Goal: Task Accomplishment & Management: Manage account settings

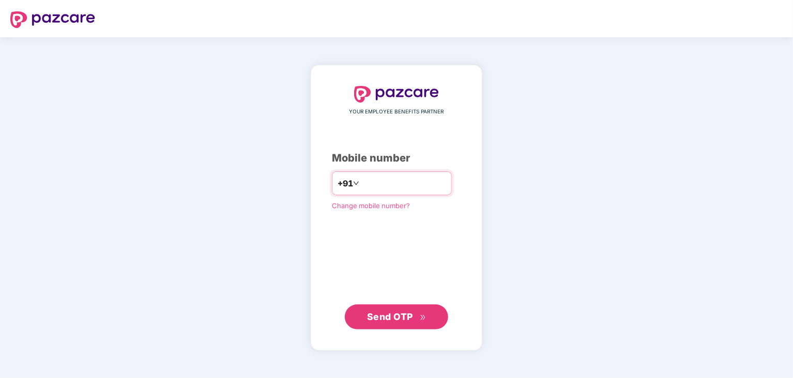
click at [362, 178] on input "number" at bounding box center [404, 183] width 85 height 17
type input "**********"
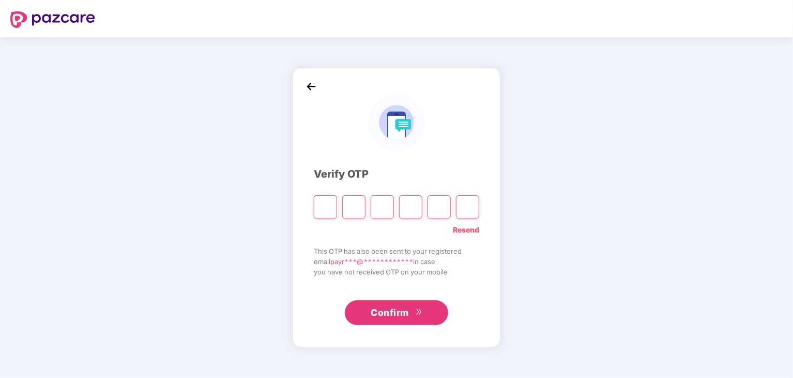
type input "*"
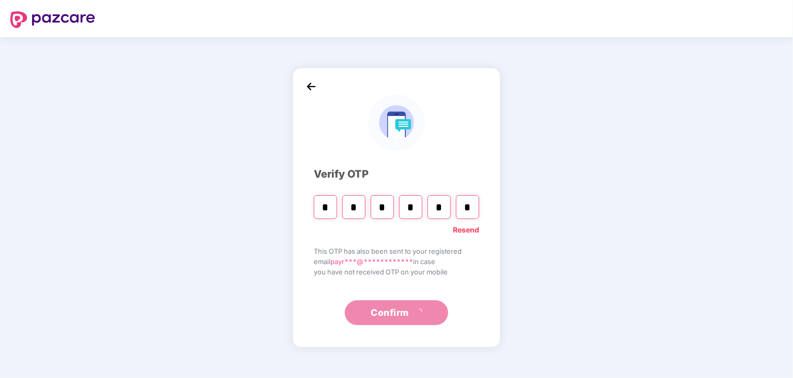
type input "*"
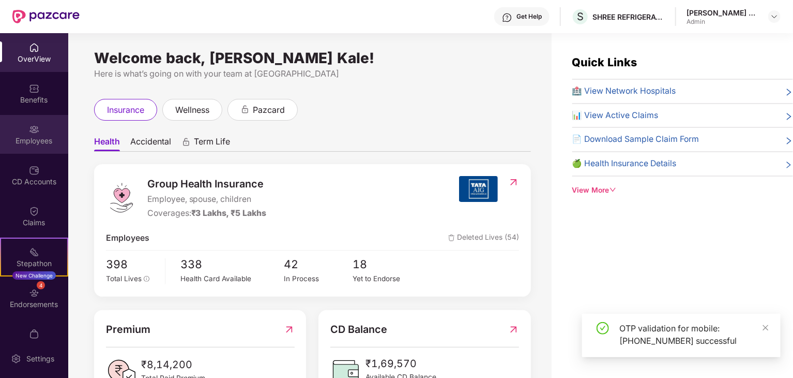
click at [36, 133] on img at bounding box center [34, 129] width 10 height 10
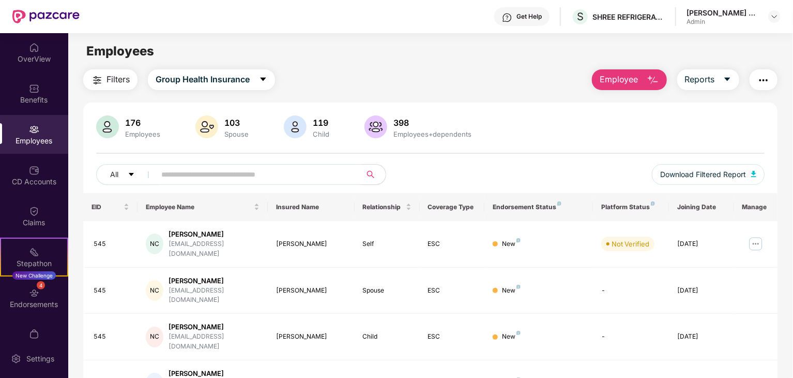
click at [228, 184] on span at bounding box center [255, 174] width 212 height 21
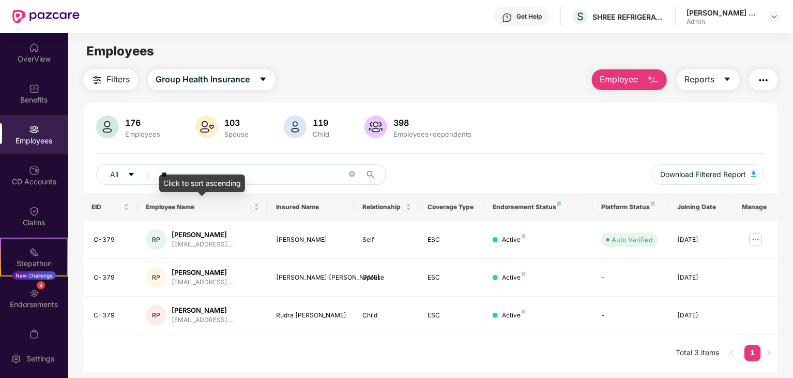
type input "*"
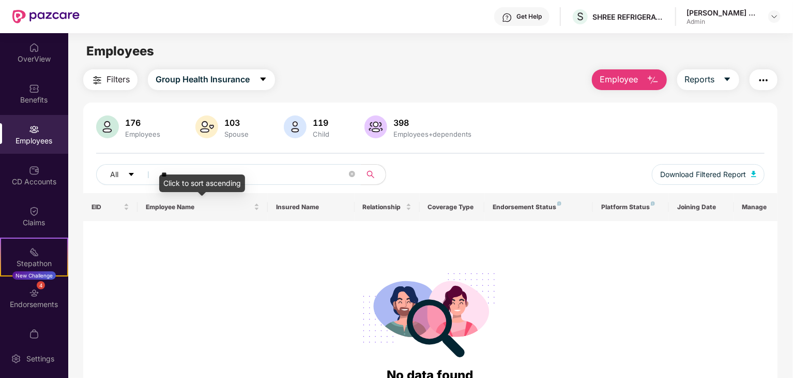
type input "*"
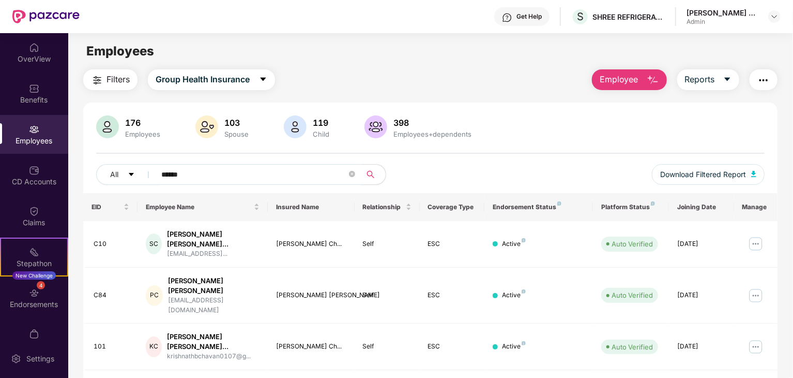
scroll to position [265, 0]
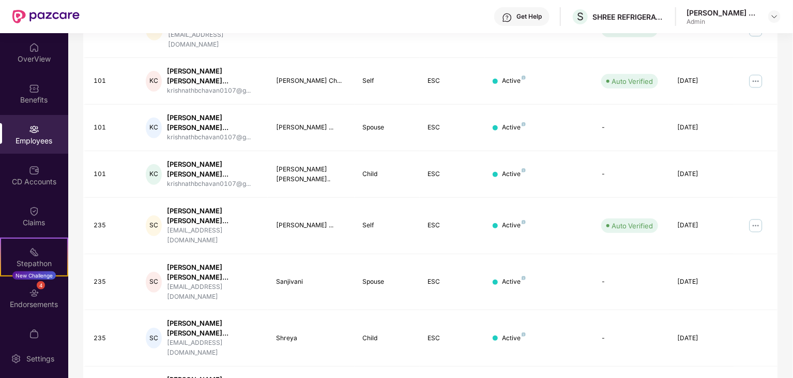
click at [792, 68] on div "Filters Group Health Insurance Employee Reports 176 Employees 103 Spouse 119 Ch…" at bounding box center [430, 155] width 725 height 702
click at [789, 94] on div "Filters Group Health Insurance Employee Reports 176 Employees 103 Spouse 119 Ch…" at bounding box center [430, 155] width 725 height 702
click at [790, 49] on div "Filters Group Health Insurance Employee Reports 176 Employees 103 Spouse 119 Ch…" at bounding box center [430, 155] width 725 height 702
click at [17, 131] on div "Employees" at bounding box center [34, 134] width 68 height 39
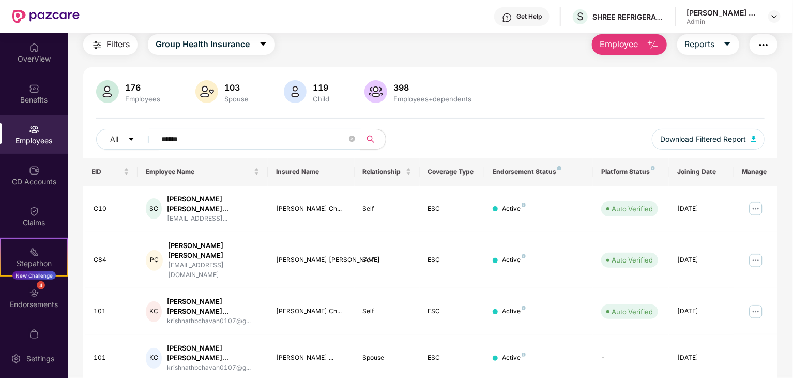
scroll to position [0, 0]
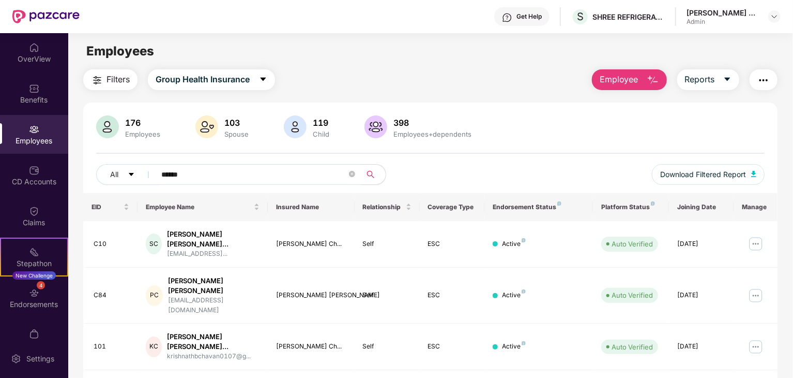
click at [174, 176] on input "******" at bounding box center [254, 175] width 186 height 16
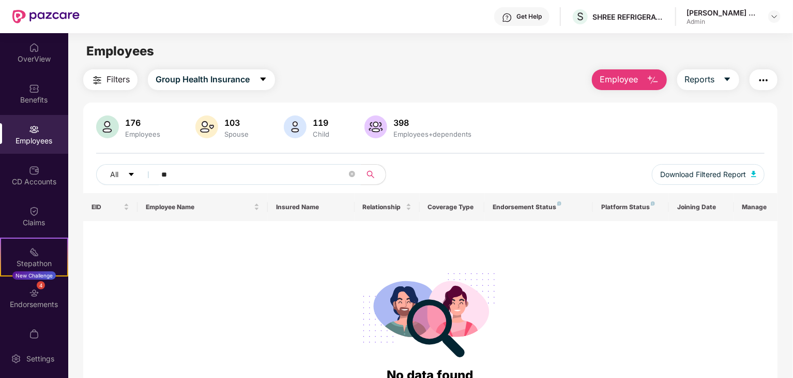
type input "*"
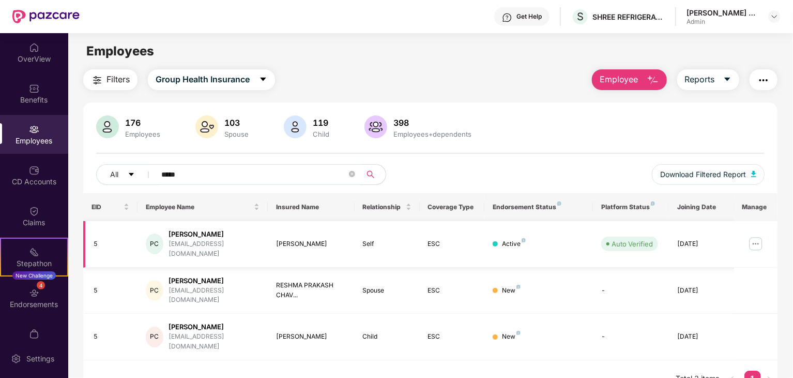
type input "*****"
click at [755, 238] on img at bounding box center [756, 243] width 17 height 17
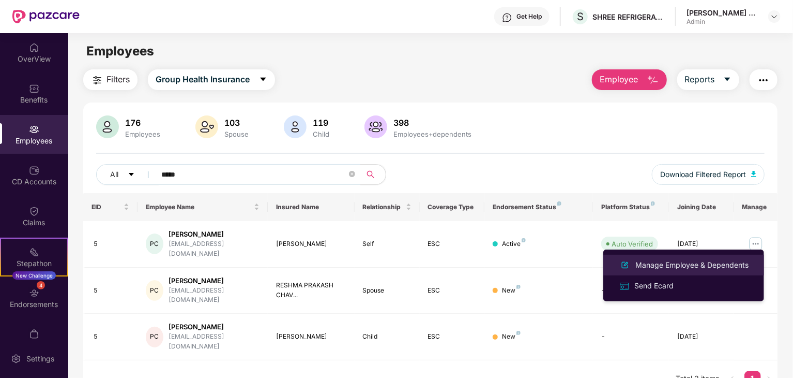
click at [669, 267] on div "Manage Employee & Dependents" at bounding box center [692, 264] width 117 height 11
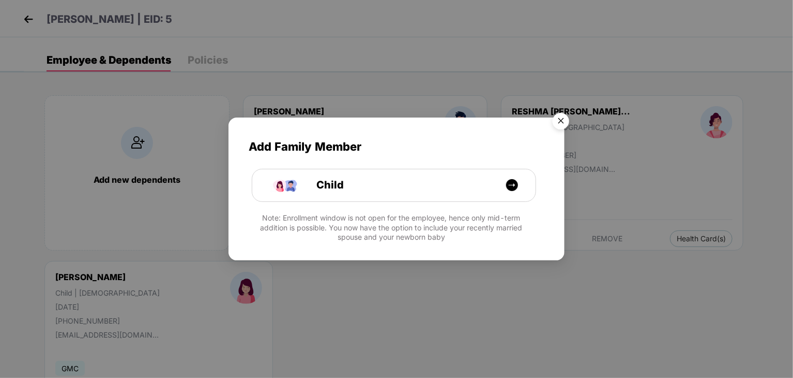
click at [559, 125] on img "Close" at bounding box center [561, 122] width 29 height 29
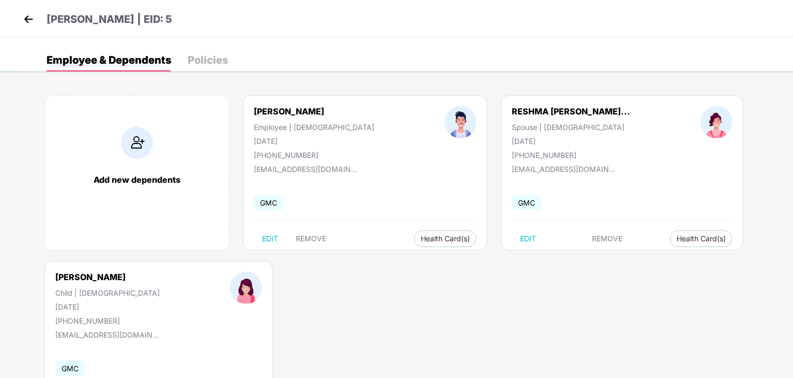
click at [286, 153] on div "[PHONE_NUMBER]" at bounding box center [314, 155] width 121 height 9
click at [172, 17] on p "[PERSON_NAME] | EID: 5" at bounding box center [110, 19] width 126 height 16
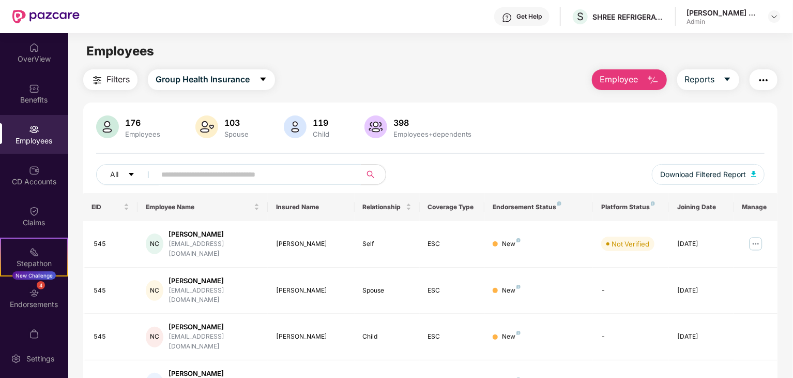
click at [192, 178] on input "text" at bounding box center [254, 175] width 186 height 16
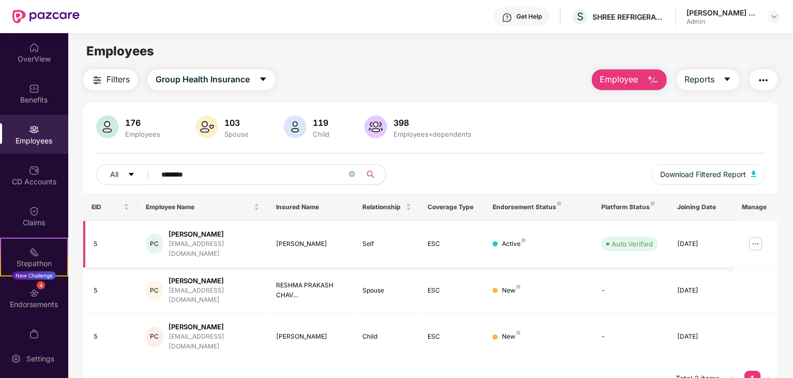
type input "*******"
click at [763, 238] on img at bounding box center [756, 243] width 17 height 17
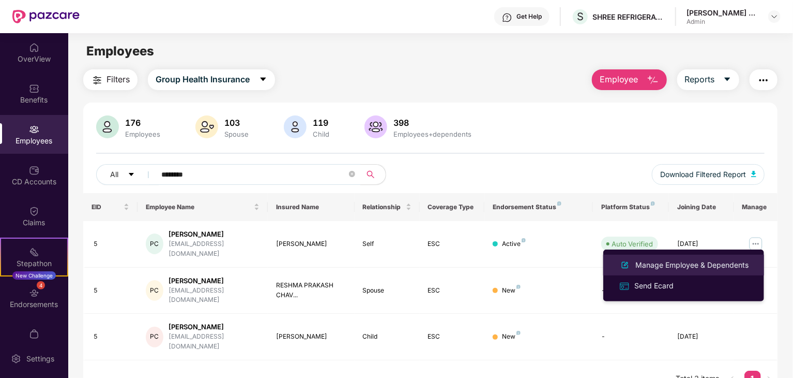
click at [726, 262] on div "Manage Employee & Dependents" at bounding box center [692, 264] width 117 height 11
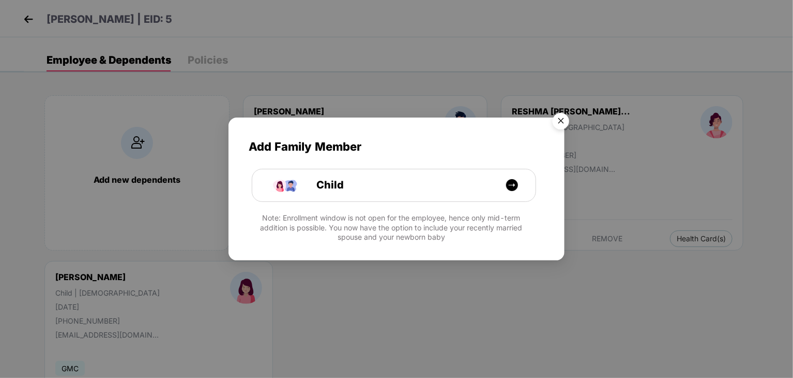
click at [557, 116] on img "Close" at bounding box center [561, 122] width 29 height 29
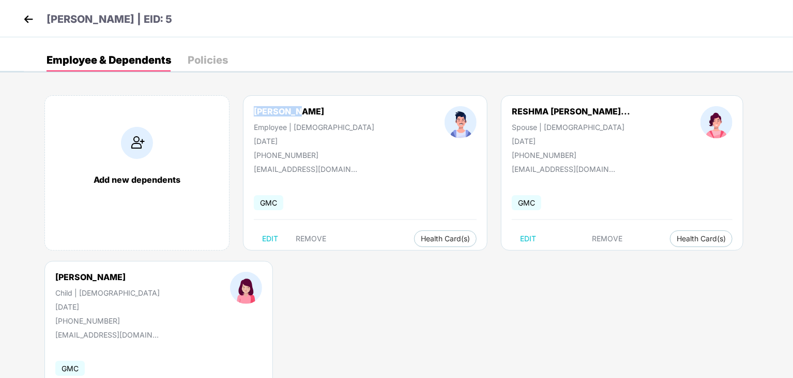
drag, startPoint x: 320, startPoint y: 103, endPoint x: 296, endPoint y: 115, distance: 27.1
click at [296, 115] on div "[PERSON_NAME] Employee | [DEMOGRAPHIC_DATA] [DATE] [PHONE_NUMBER] [EMAIL_ADDRES…" at bounding box center [365, 172] width 245 height 155
click at [296, 115] on div "[PERSON_NAME]" at bounding box center [289, 111] width 70 height 10
